Goal: Navigation & Orientation: Go to known website

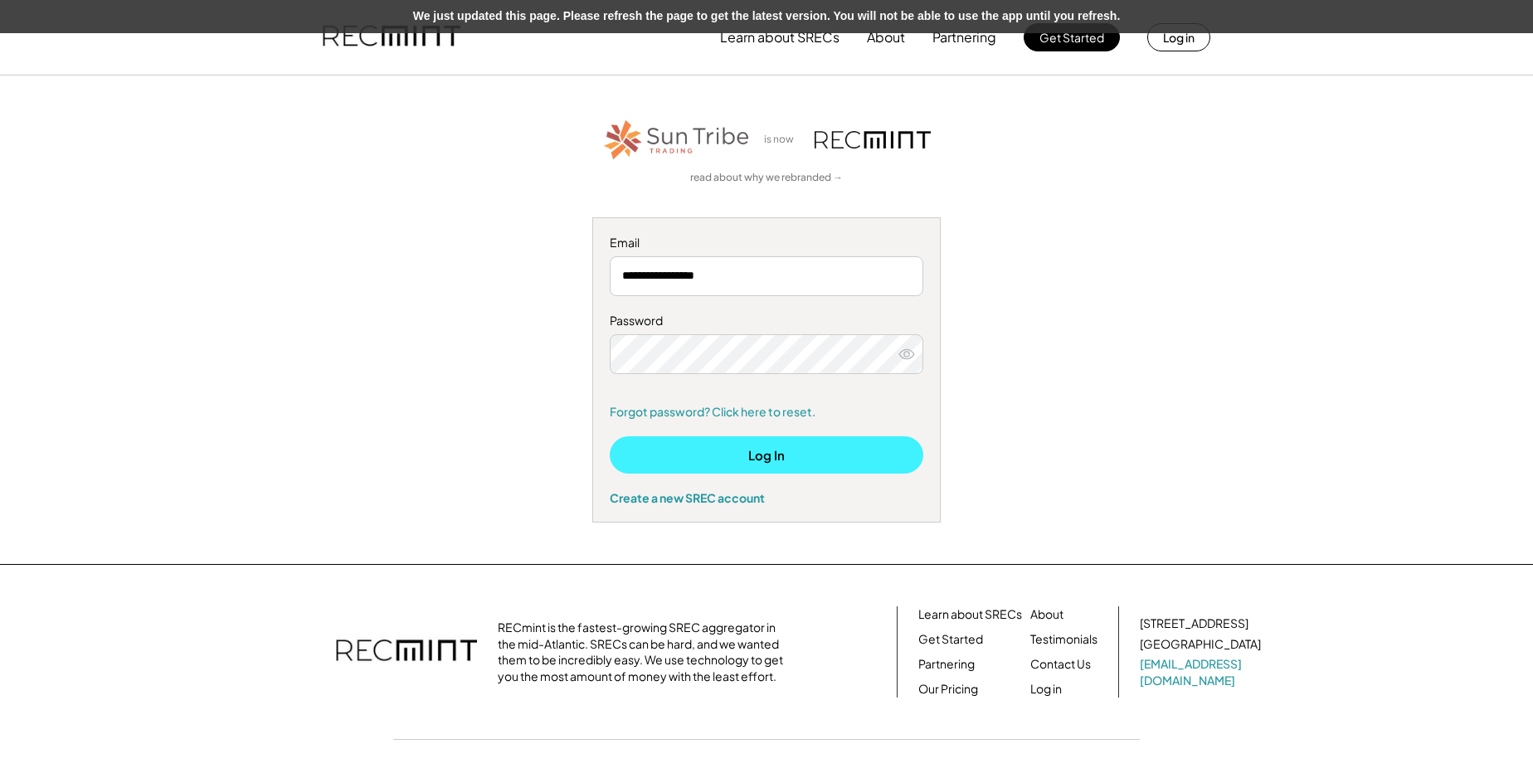
click at [722, 468] on button "Log In" at bounding box center [767, 454] width 314 height 37
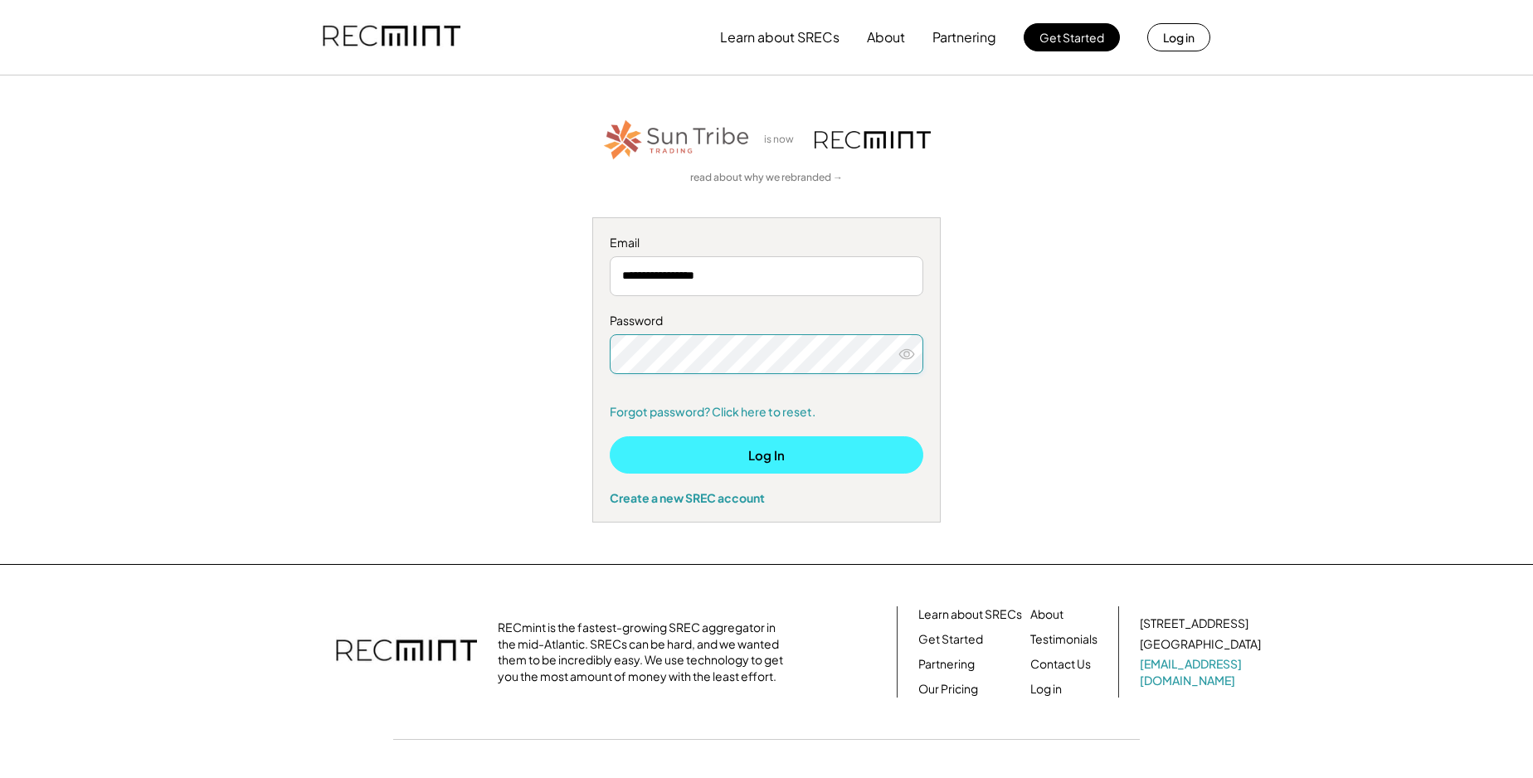
click at [786, 470] on button "Log In" at bounding box center [767, 454] width 314 height 37
